Goal: Information Seeking & Learning: Learn about a topic

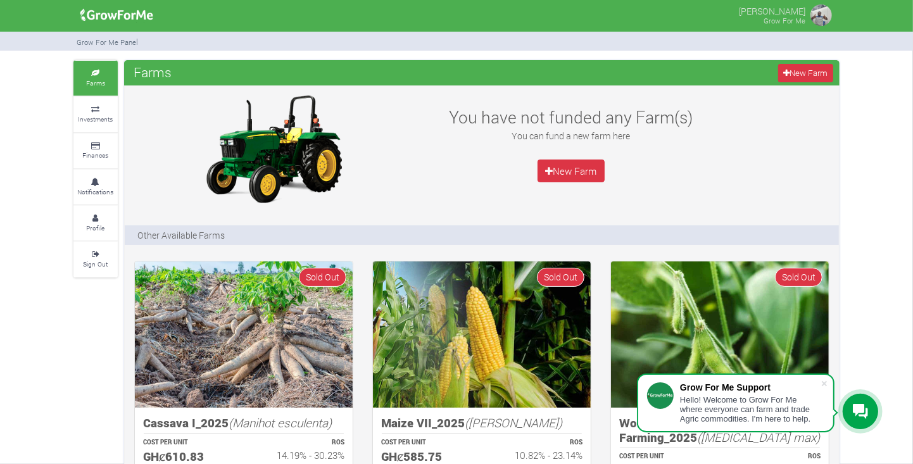
click at [92, 218] on icon at bounding box center [96, 218] width 38 height 6
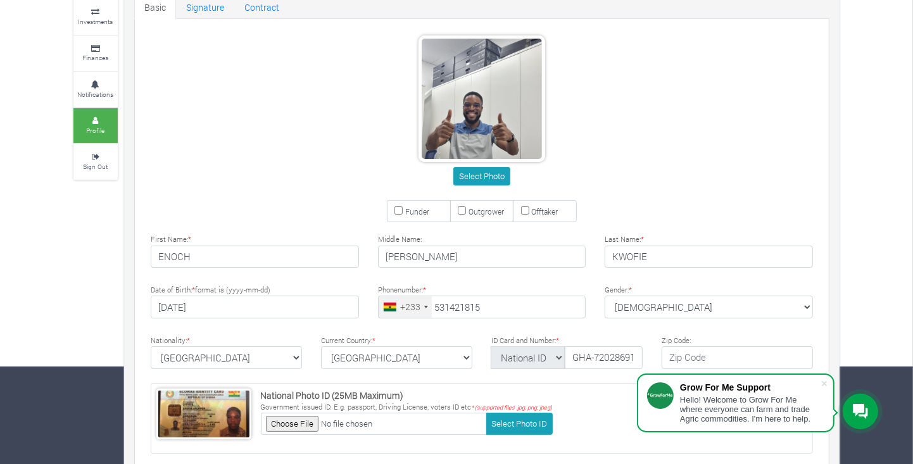
type input "53 142 1815"
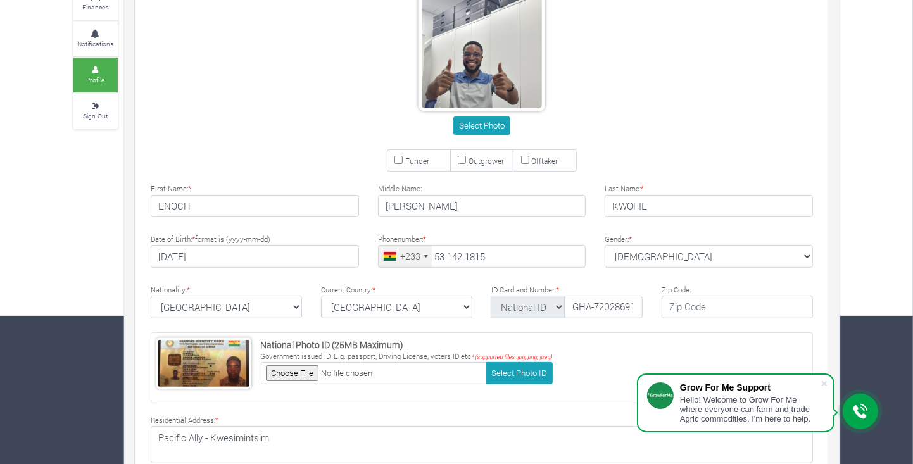
scroll to position [247, 0]
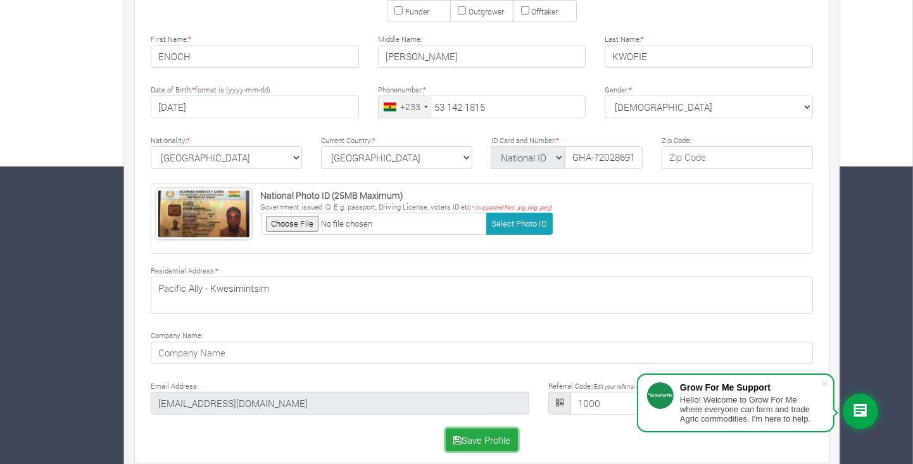
scroll to position [304, 0]
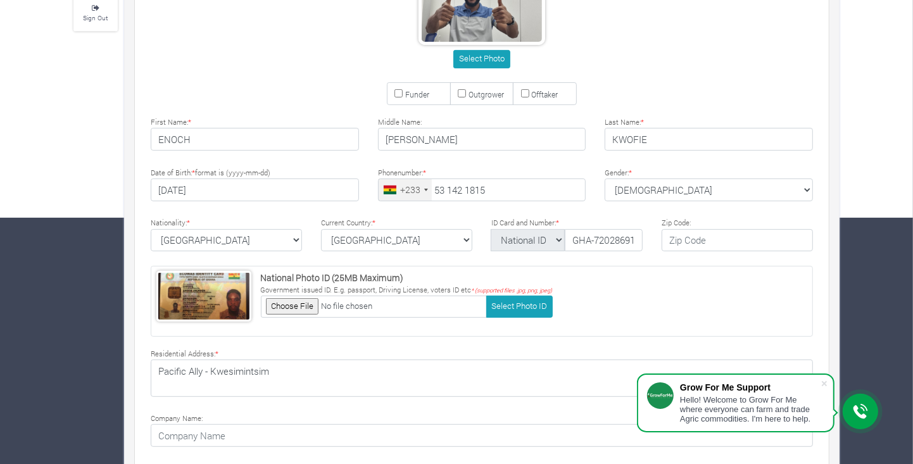
scroll to position [339, 0]
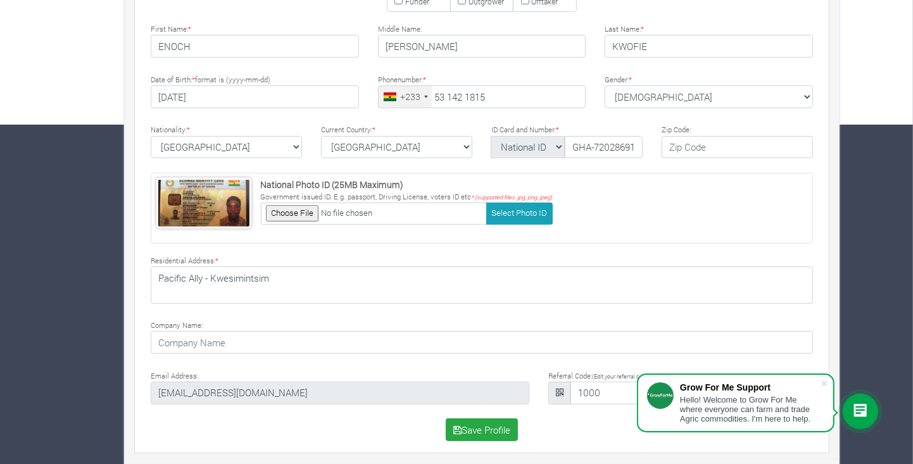
click at [829, 386] on span at bounding box center [824, 383] width 13 height 13
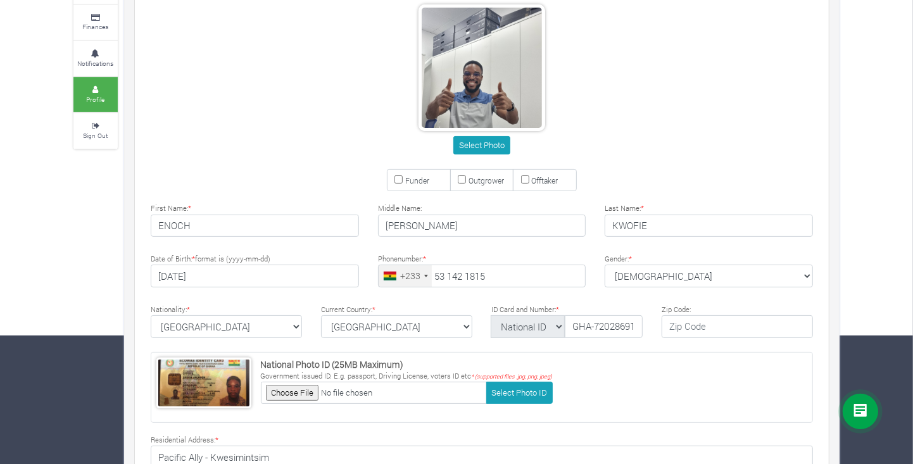
scroll to position [0, 0]
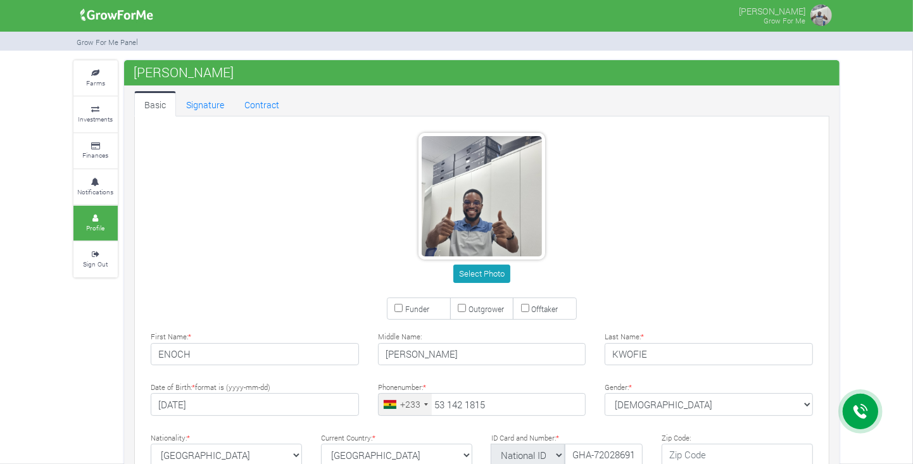
click at [94, 74] on icon at bounding box center [96, 73] width 38 height 6
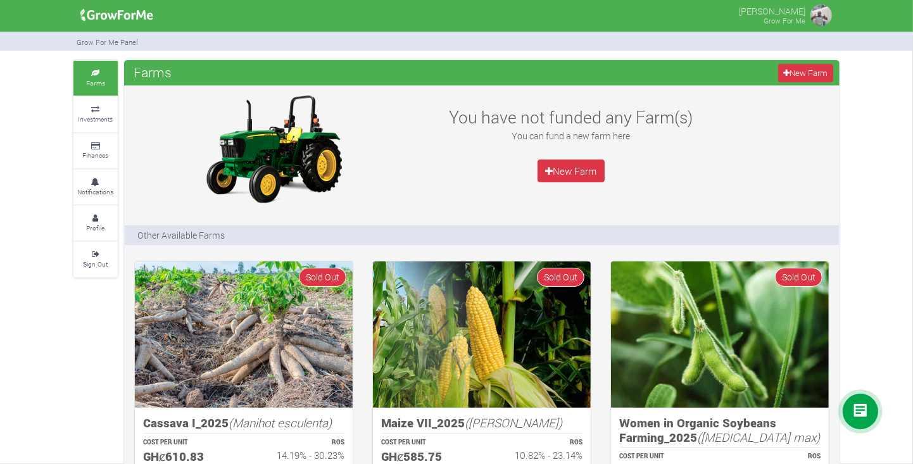
click at [101, 123] on small "Investments" at bounding box center [96, 119] width 35 height 9
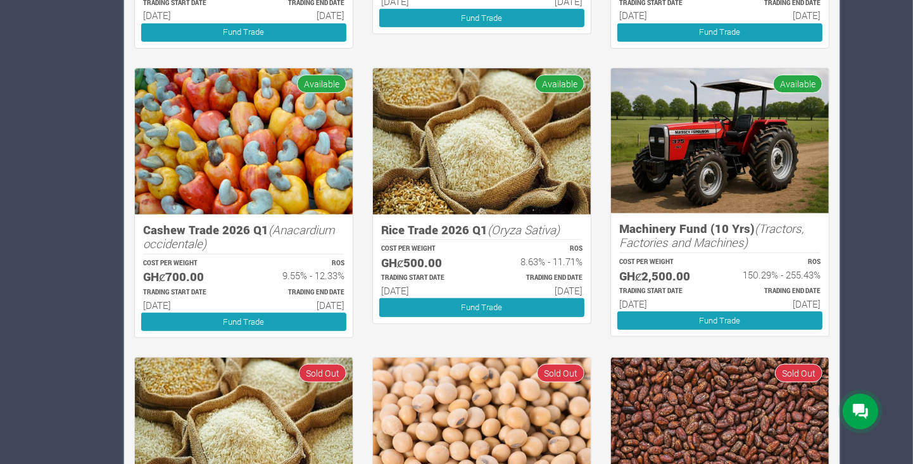
scroll to position [493, 0]
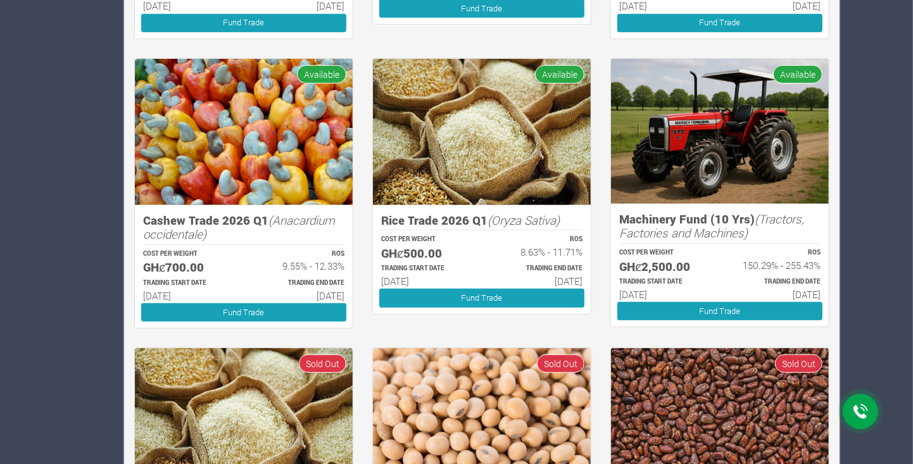
click at [746, 208] on div "Machinery Fund (10 Yrs) (Tractors, Factories and Machines) COST PER WEIGHT GHȼ2…" at bounding box center [720, 266] width 218 height 124
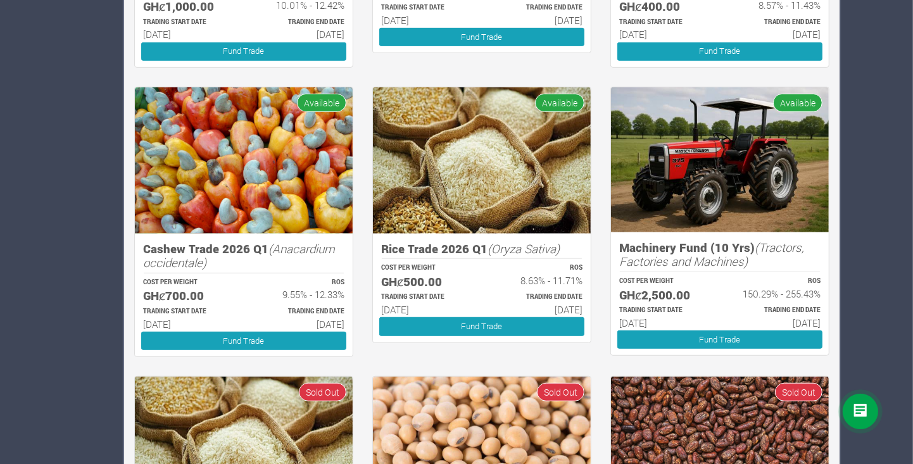
scroll to position [463, 0]
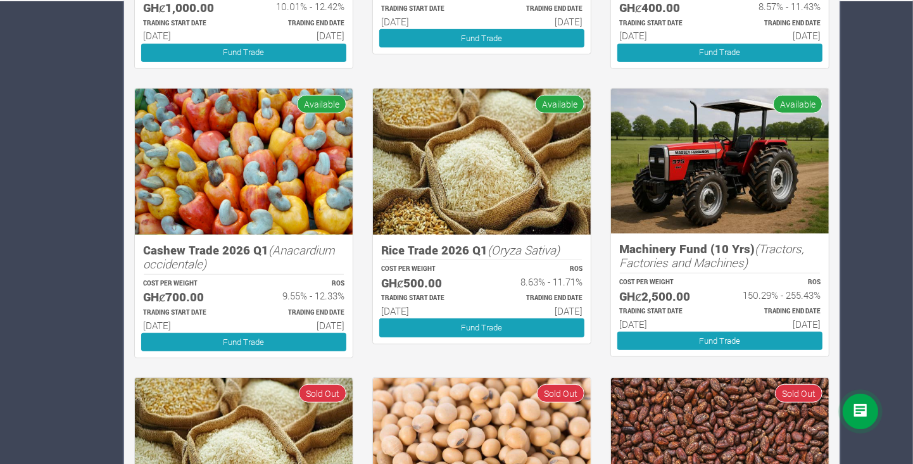
click at [711, 170] on img at bounding box center [720, 161] width 218 height 145
click at [811, 127] on img at bounding box center [720, 161] width 218 height 145
click at [682, 267] on icon "(Tractors, Factories and Machines)" at bounding box center [711, 256] width 185 height 30
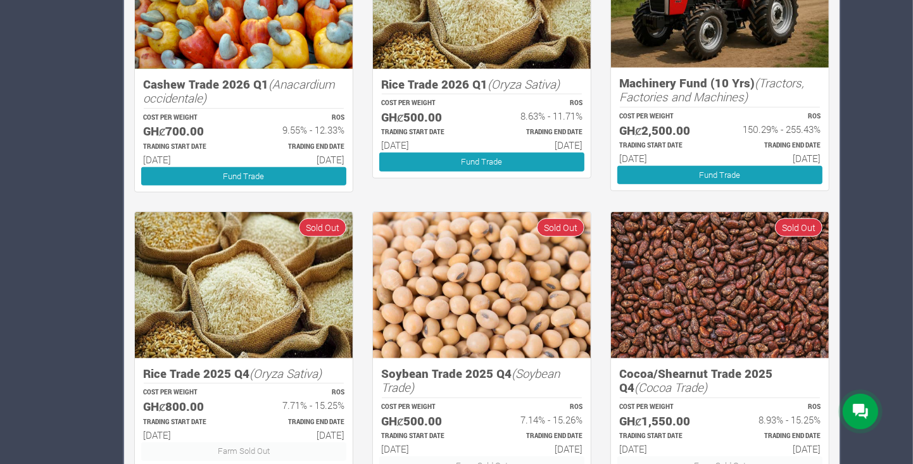
scroll to position [644, 0]
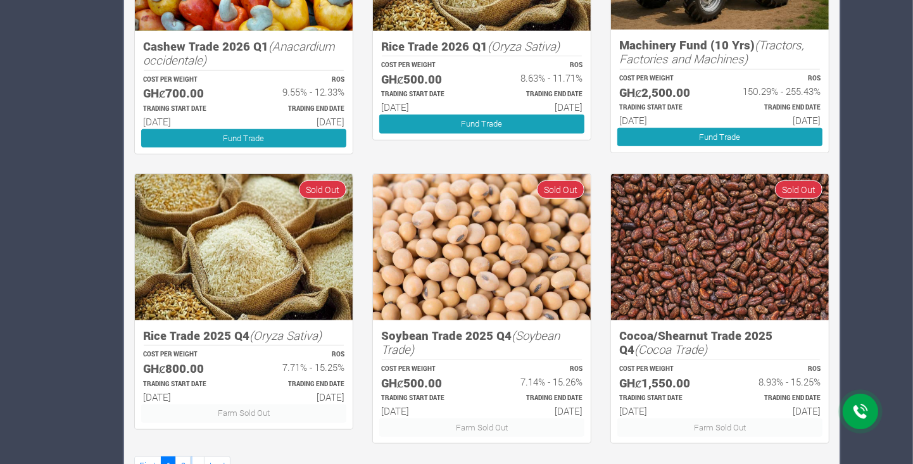
scroll to position [701, 0]
